Goal: Task Accomplishment & Management: Manage account settings

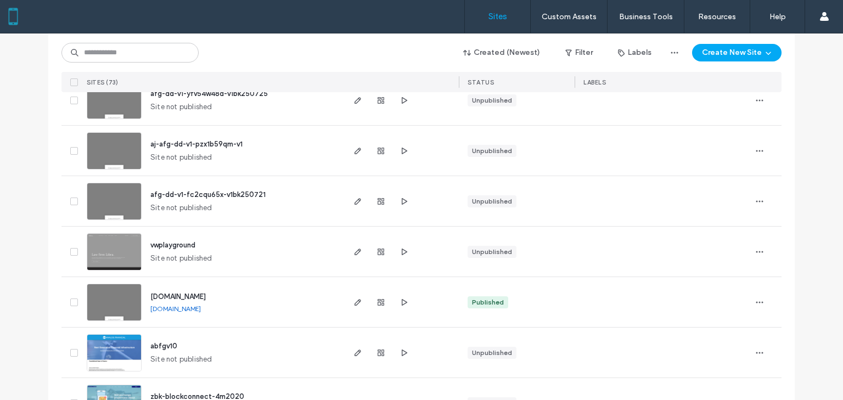
scroll to position [351, 0]
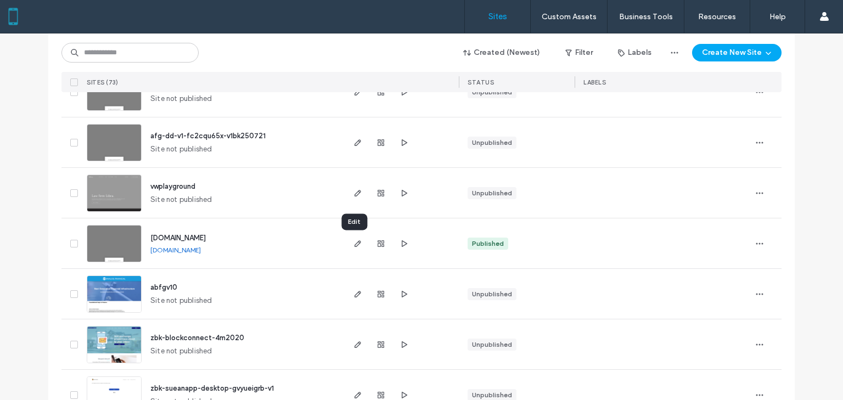
click at [353, 241] on icon "button" at bounding box center [357, 243] width 9 height 9
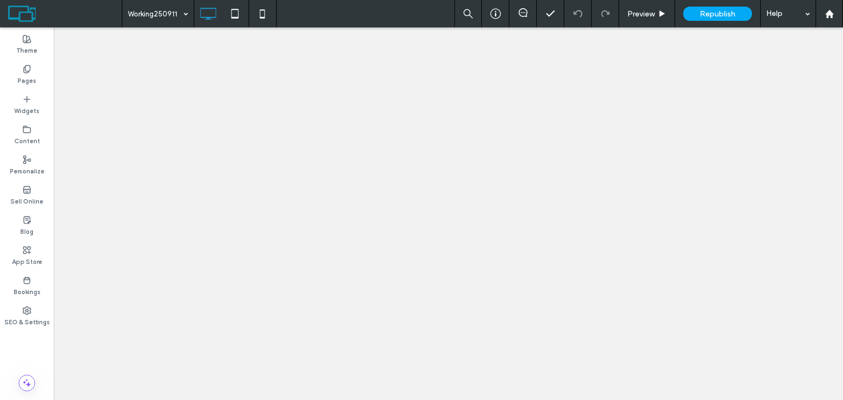
click at [186, 13] on div "Working250911" at bounding box center [157, 13] width 71 height 27
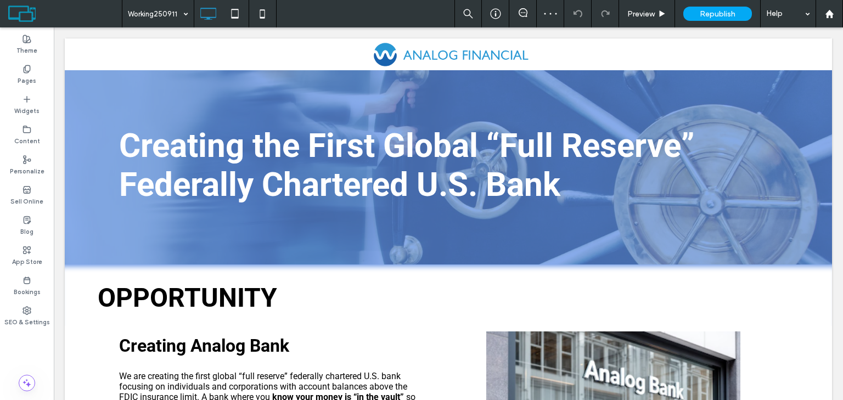
click at [303, 14] on div "Working250911 Preview Republish Help" at bounding box center [482, 13] width 721 height 27
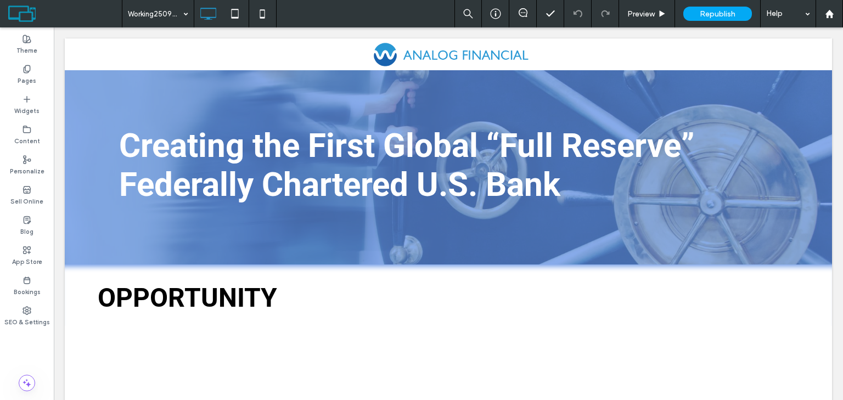
click at [184, 16] on div "Working250910" at bounding box center [157, 13] width 71 height 27
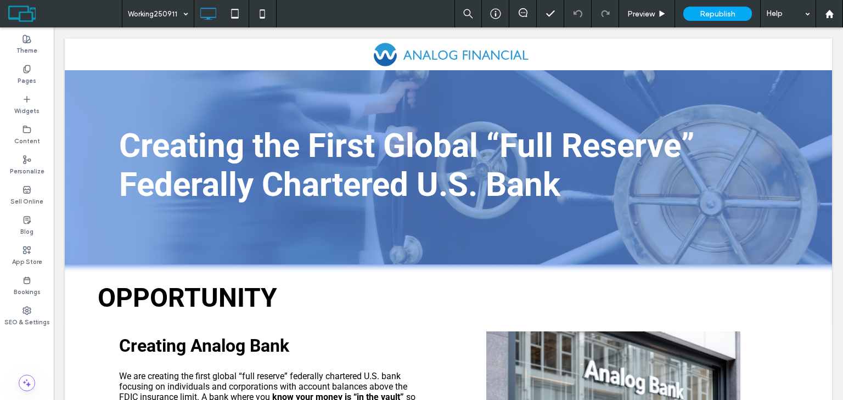
click at [18, 72] on div "Pages" at bounding box center [27, 75] width 54 height 30
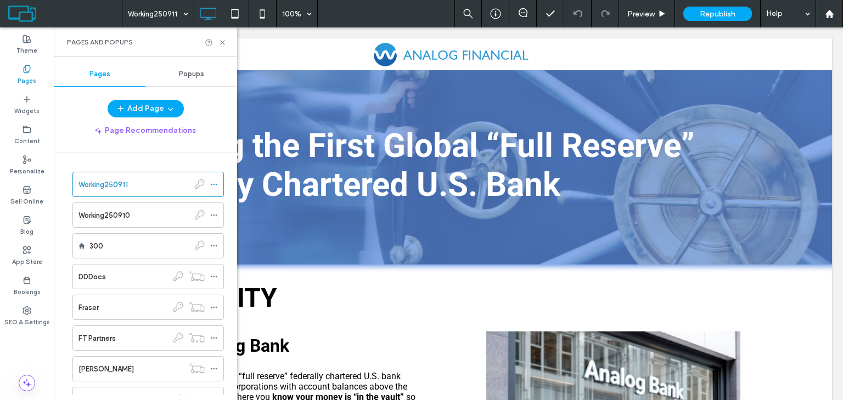
click at [209, 181] on div at bounding box center [199, 184] width 21 height 10
click at [218, 183] on div at bounding box center [216, 184] width 13 height 16
click at [222, 139] on div "Add Page Page Recommendations Working250911 Working250910 300 DDDocs Fraser FT …" at bounding box center [145, 247] width 183 height 295
click at [212, 186] on icon at bounding box center [214, 184] width 8 height 8
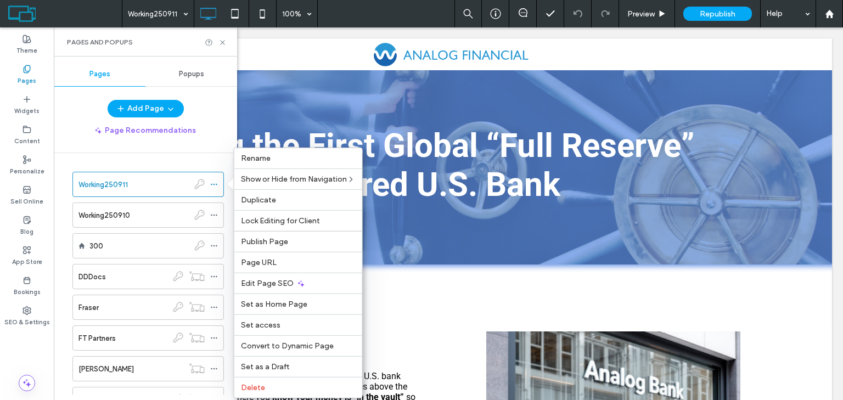
click at [255, 197] on span "Duplicate" at bounding box center [258, 199] width 35 height 9
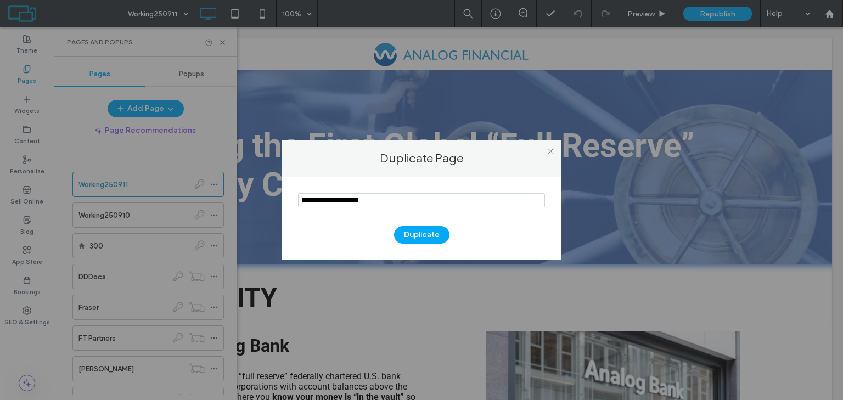
drag, startPoint x: 391, startPoint y: 200, endPoint x: 205, endPoint y: 204, distance: 186.0
click at [205, 204] on div "Duplicate Page Duplicate" at bounding box center [421, 200] width 843 height 400
type input "*****"
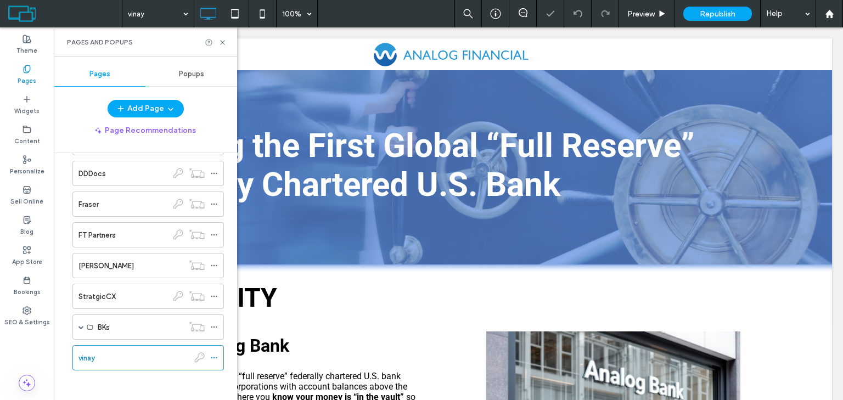
scroll to position [104, 0]
click at [220, 42] on icon at bounding box center [222, 42] width 8 height 8
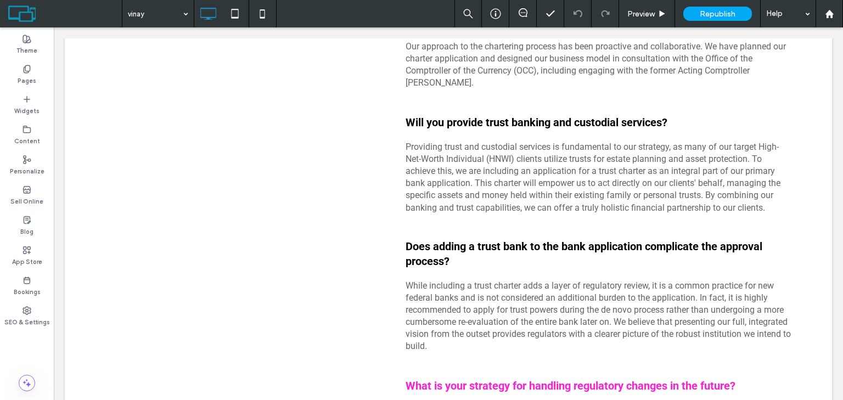
scroll to position [9535, 0]
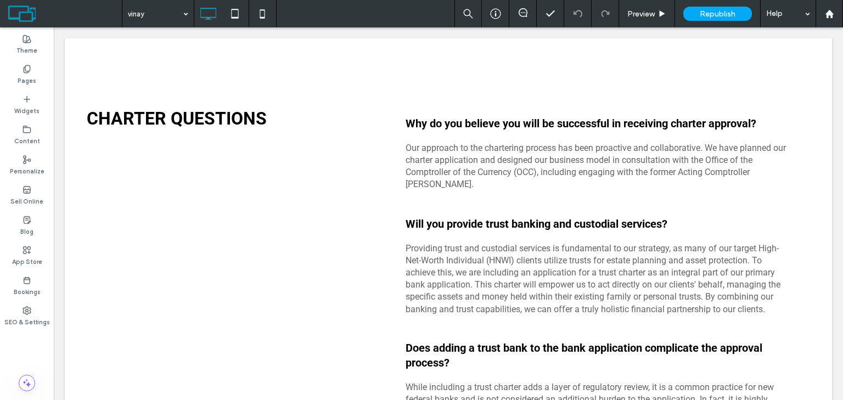
click at [88, 69] on div at bounding box center [78, 61] width 27 height 18
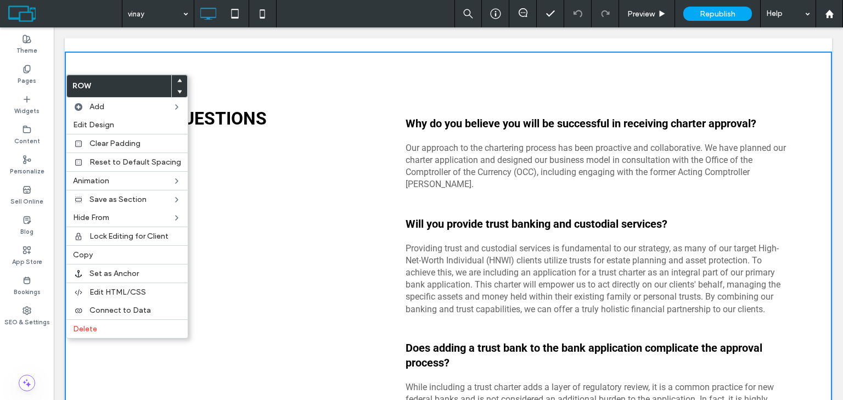
click at [94, 324] on span "Delete" at bounding box center [85, 328] width 24 height 9
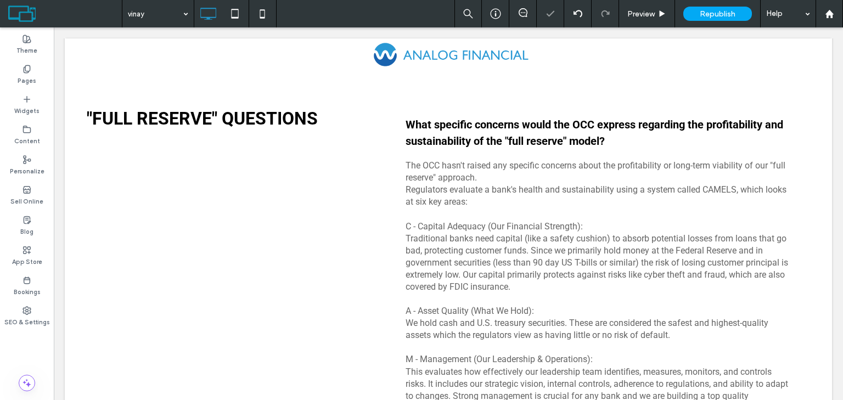
click at [81, 69] on div at bounding box center [78, 61] width 27 height 18
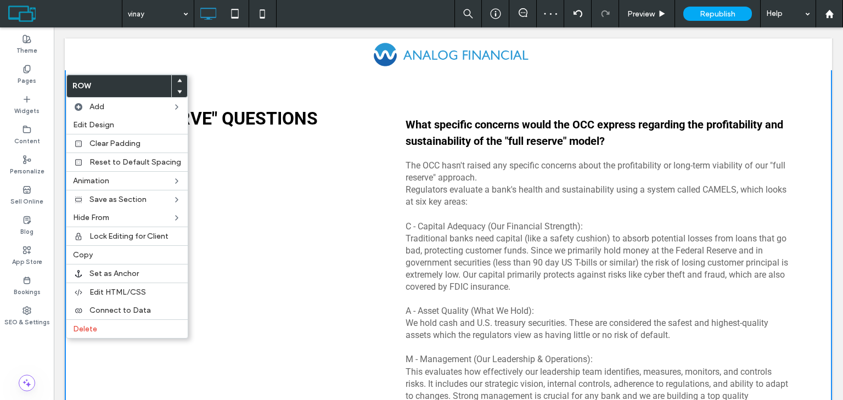
click at [114, 325] on label "Delete" at bounding box center [127, 328] width 108 height 9
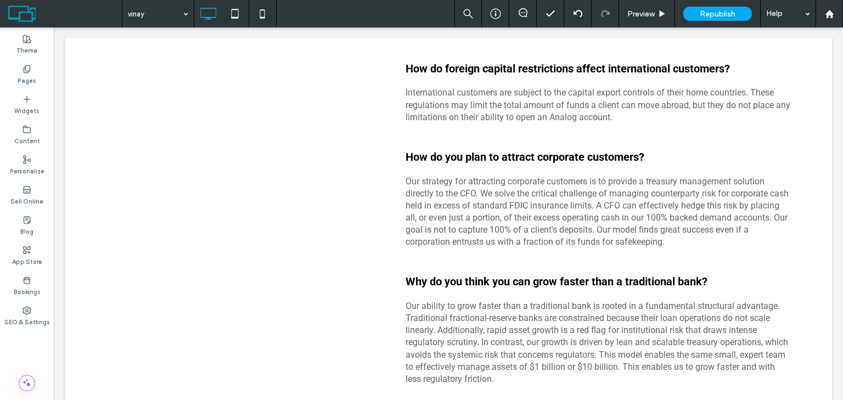
scroll to position [7516, 0]
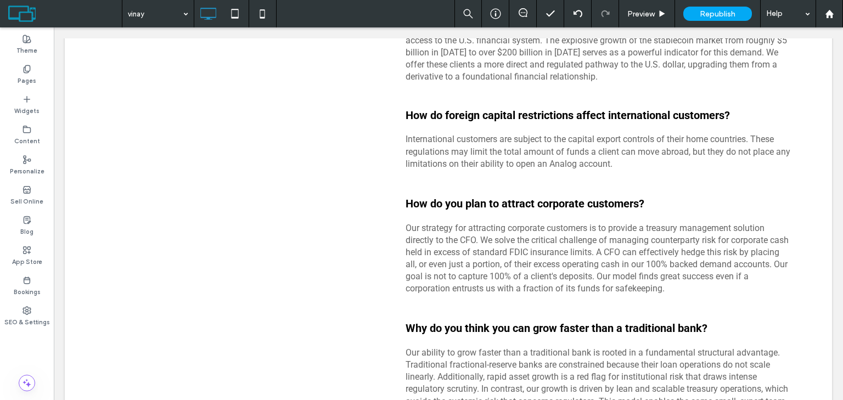
click at [23, 79] on label "Pages" at bounding box center [27, 80] width 19 height 12
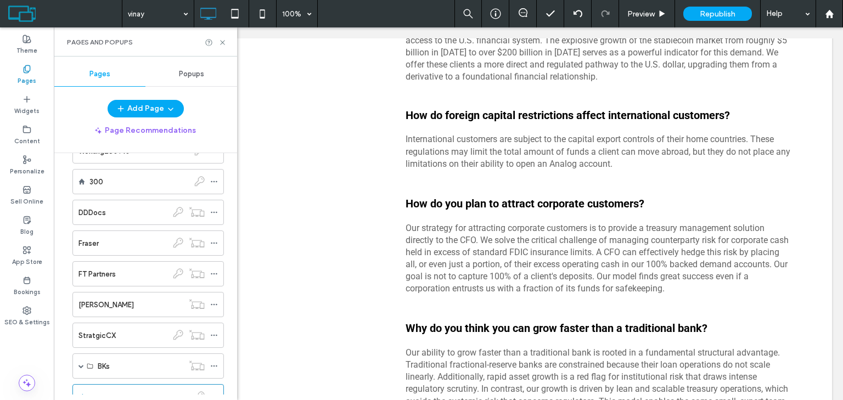
scroll to position [104, 0]
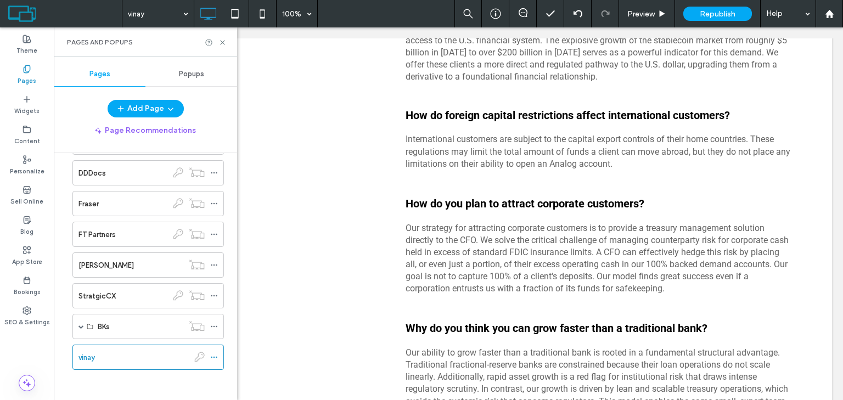
click at [211, 353] on icon at bounding box center [214, 357] width 8 height 8
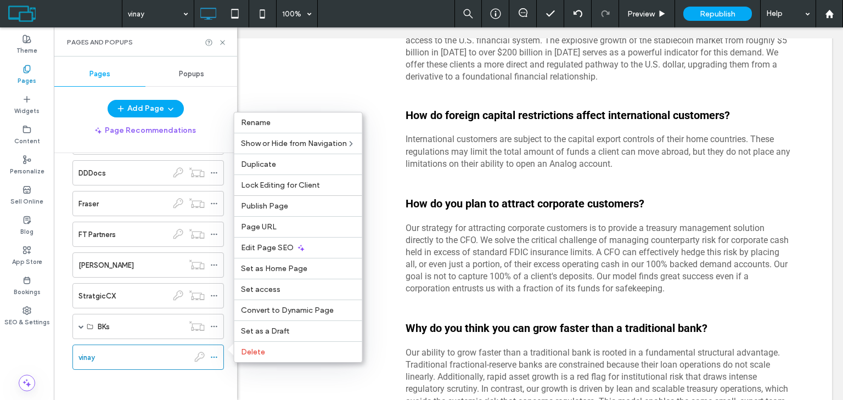
click at [285, 222] on div "Page URL" at bounding box center [298, 226] width 128 height 21
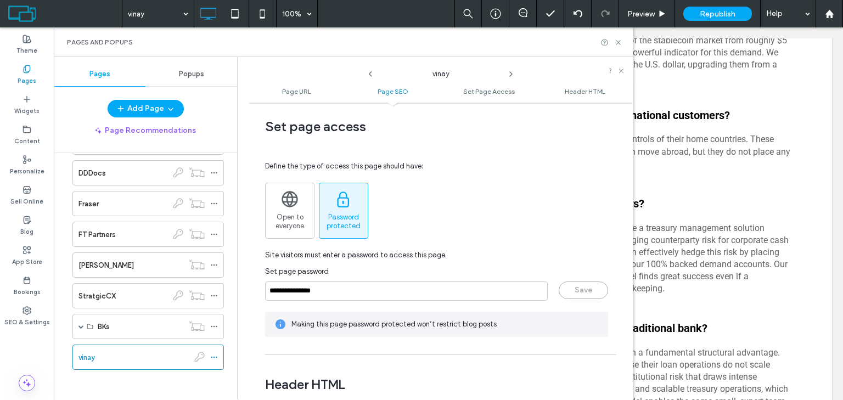
scroll to position [878, 0]
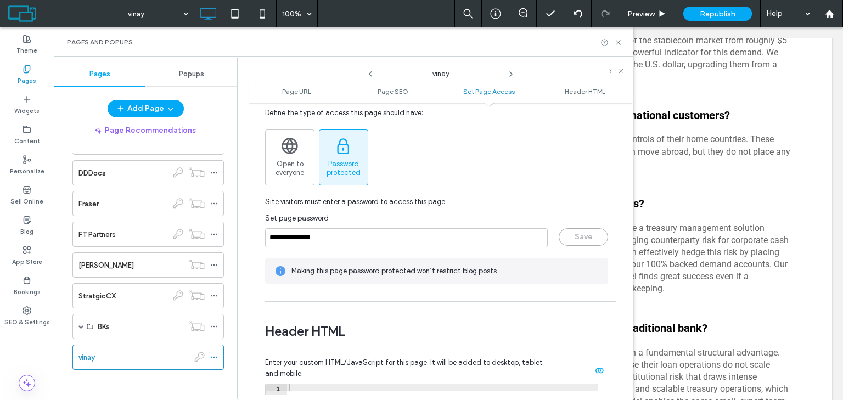
click at [290, 161] on span "Open to everyone" at bounding box center [290, 169] width 48 height 18
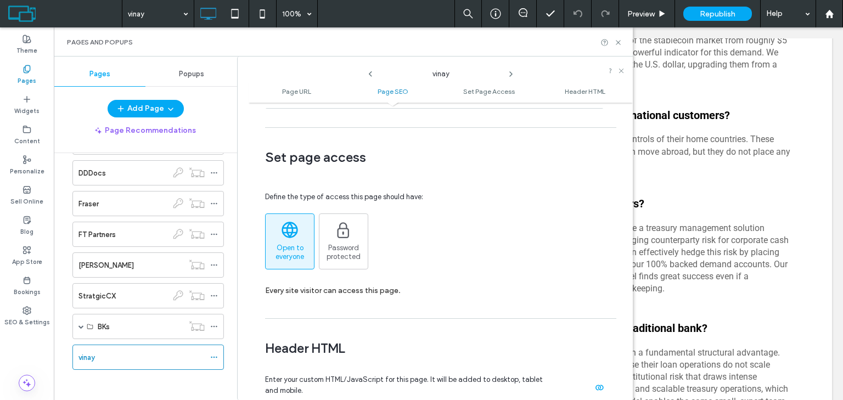
scroll to position [870, 0]
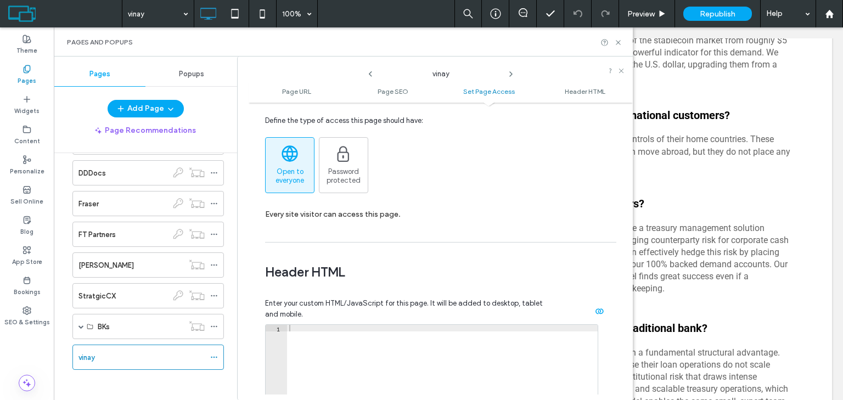
click at [349, 167] on span "Password protected" at bounding box center [343, 176] width 48 height 18
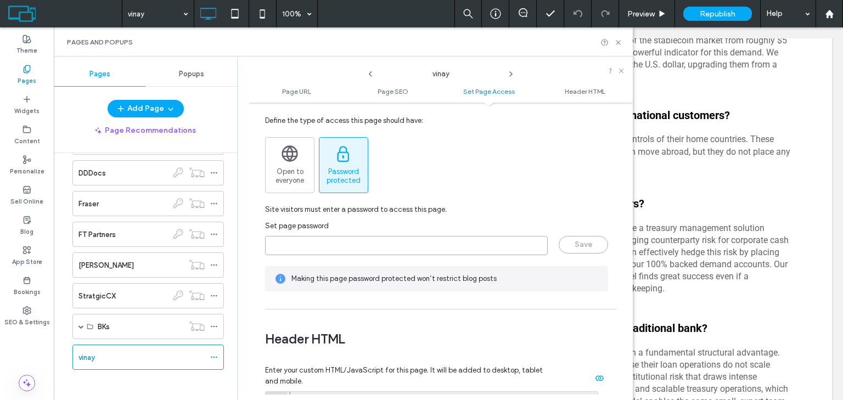
click at [345, 244] on input "page-password" at bounding box center [406, 245] width 283 height 19
type input "********"
click at [577, 245] on button "Save" at bounding box center [582, 245] width 49 height 18
click at [320, 242] on input "********" at bounding box center [406, 245] width 283 height 19
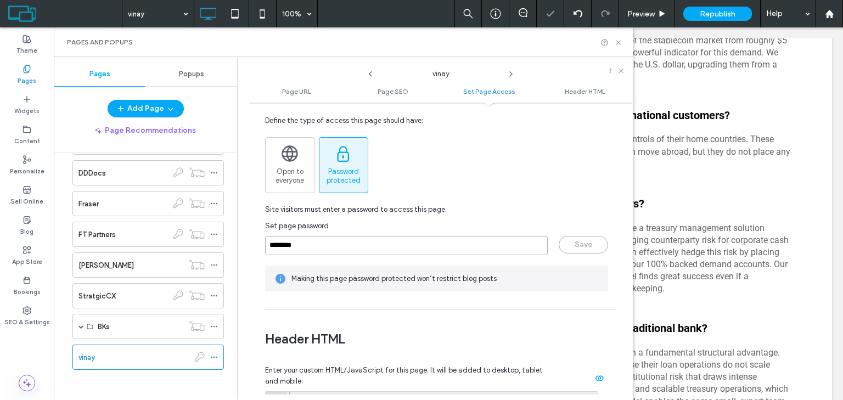
click at [320, 242] on input "********" at bounding box center [406, 245] width 283 height 19
click at [445, 134] on div "Define the type of access this page should have: Open to everyone Password prot…" at bounding box center [436, 199] width 343 height 210
click at [216, 357] on use at bounding box center [214, 358] width 6 height 2
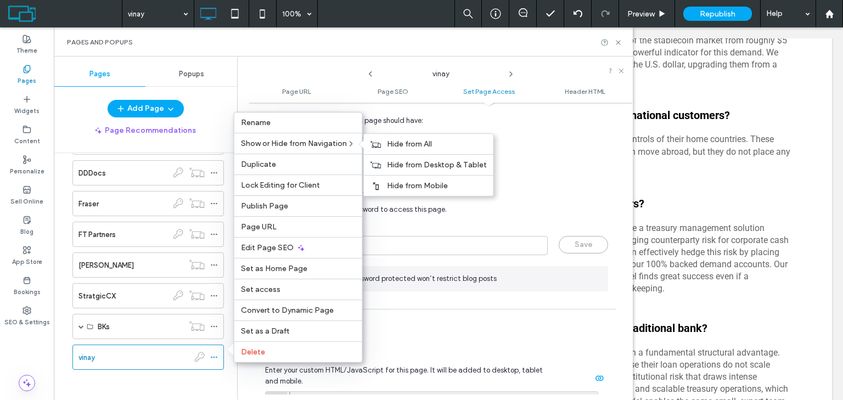
click at [437, 144] on label "Hide from All" at bounding box center [437, 143] width 100 height 9
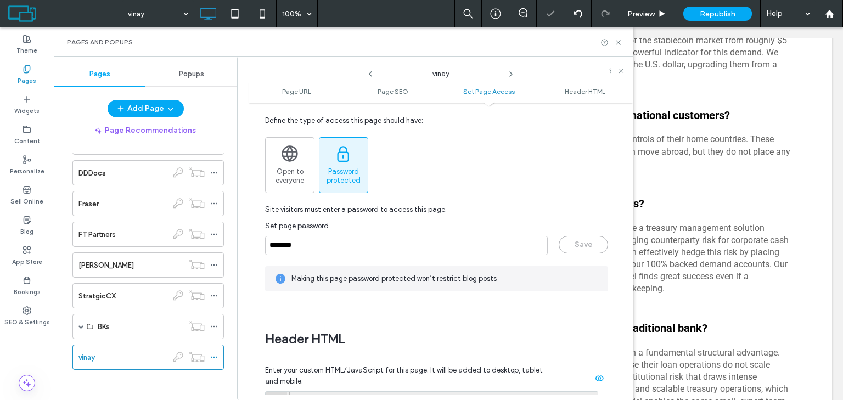
click at [529, 138] on div "Open to everyone Password protected" at bounding box center [436, 165] width 343 height 56
click at [429, 241] on input "********" at bounding box center [406, 245] width 283 height 19
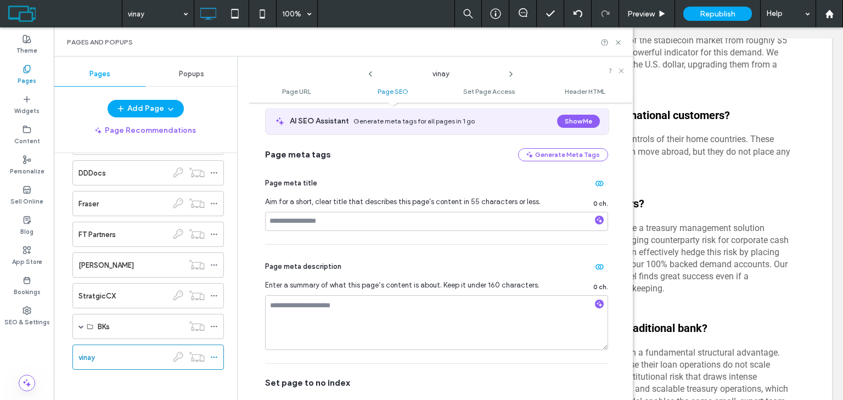
scroll to position [168, 0]
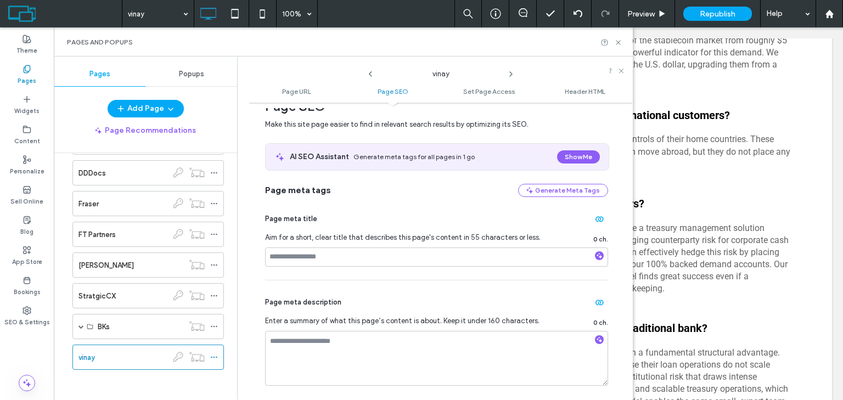
click at [663, 14] on use at bounding box center [661, 13] width 5 height 6
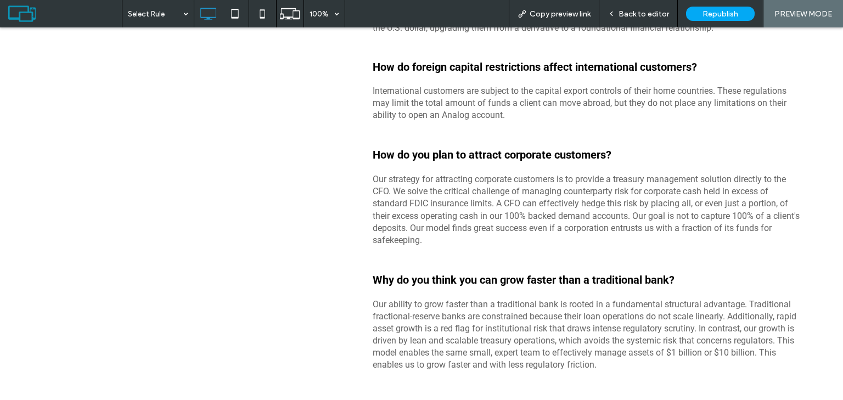
click at [657, 13] on span "Back to editor" at bounding box center [643, 13] width 50 height 9
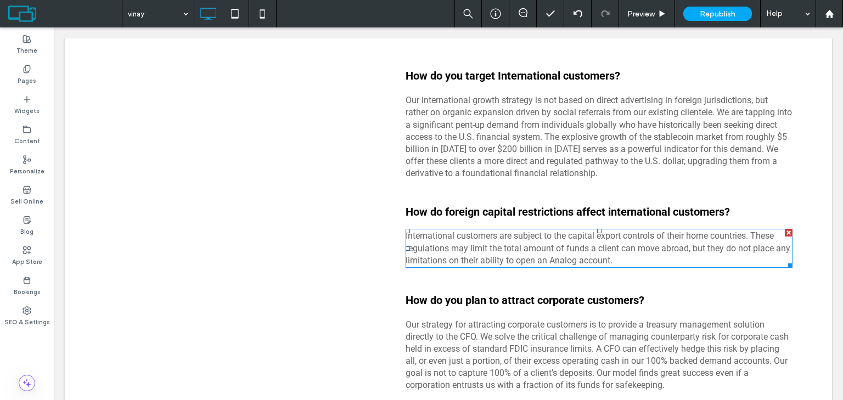
scroll to position [7077, 0]
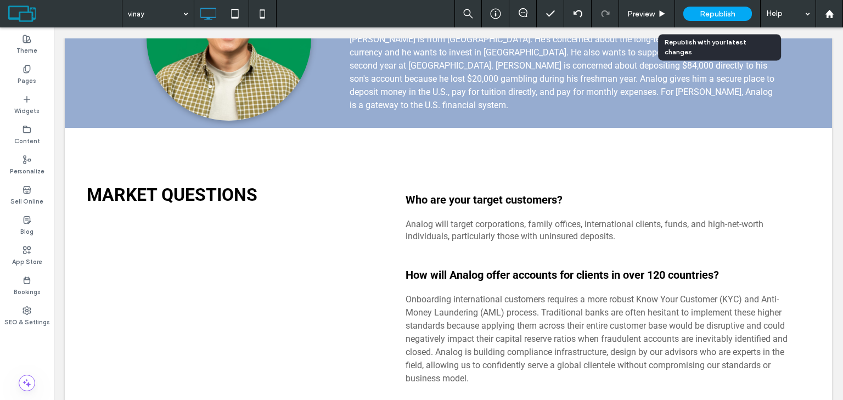
click at [706, 15] on span "Republish" at bounding box center [717, 13] width 36 height 9
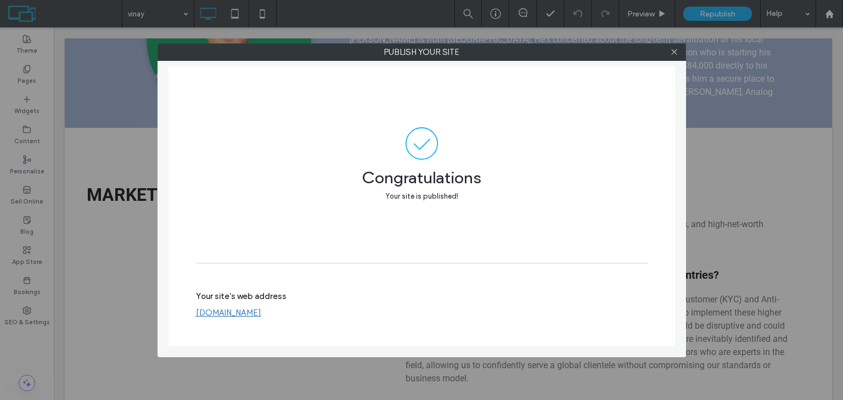
click at [675, 55] on icon at bounding box center [674, 52] width 8 height 8
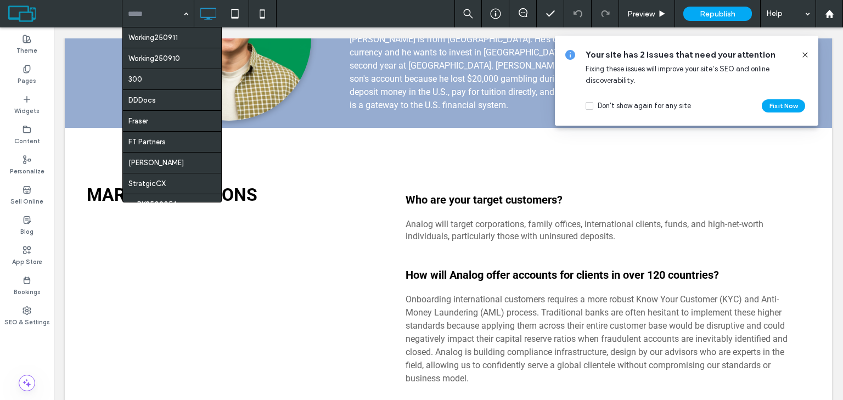
click at [86, 20] on span at bounding box center [65, 14] width 114 height 22
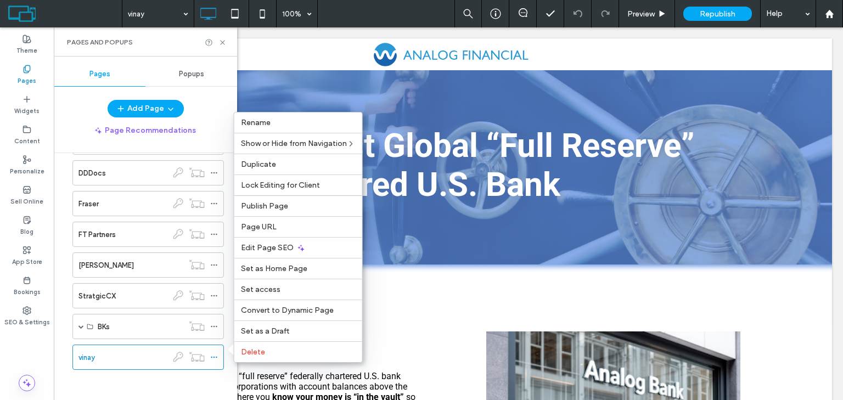
click at [291, 223] on div "Page URL" at bounding box center [298, 226] width 128 height 21
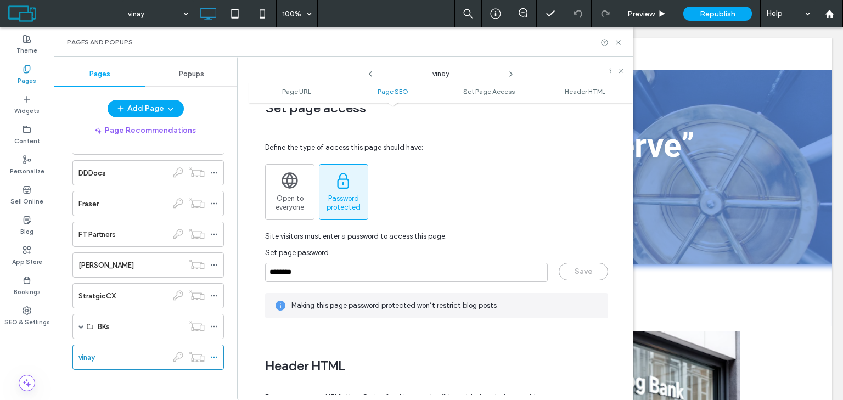
scroll to position [878, 0]
